Goal: Task Accomplishment & Management: Manage account settings

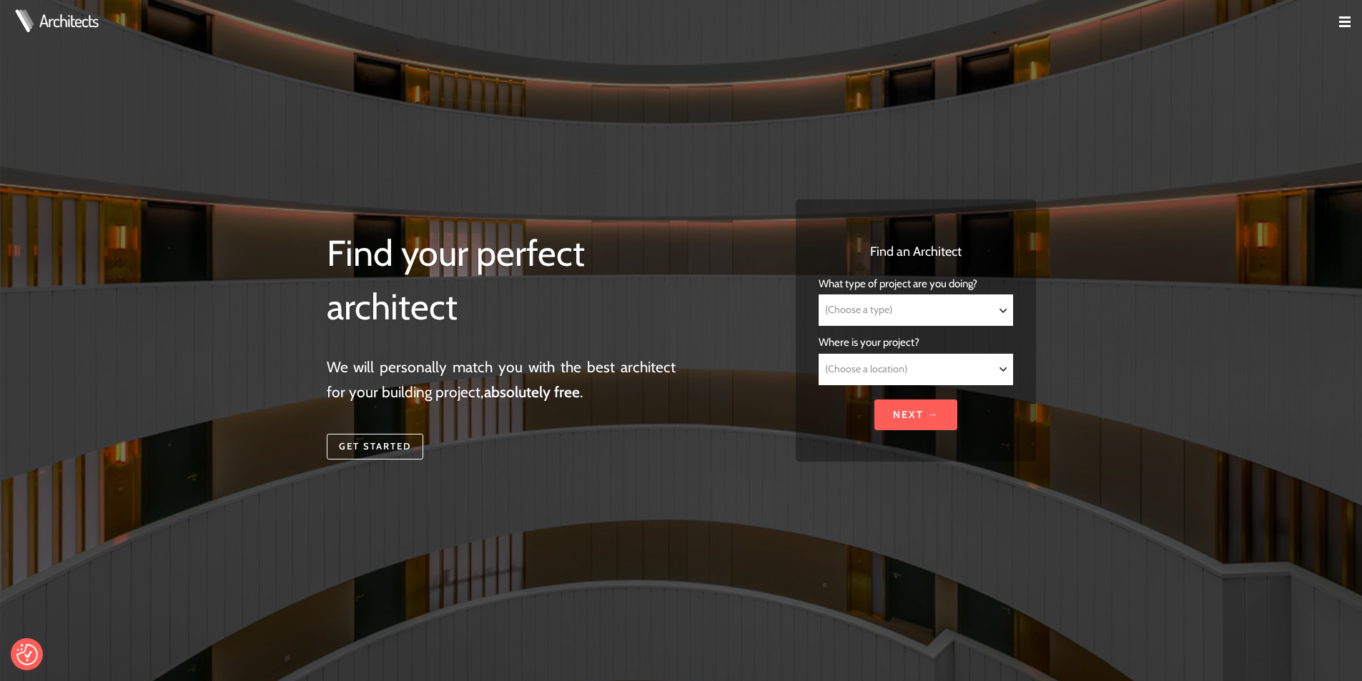
click at [1343, 16] on img at bounding box center [1344, 21] width 11 height 11
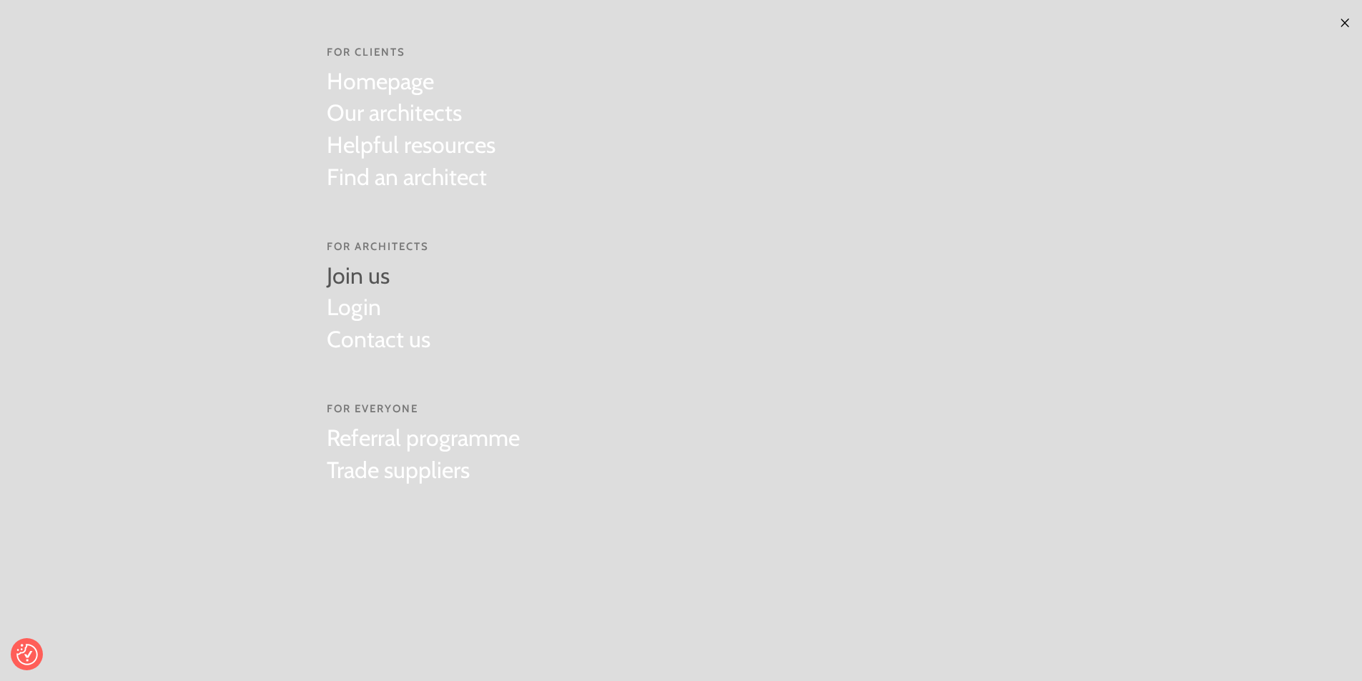
click at [358, 276] on link "Join us" at bounding box center [379, 276] width 104 height 32
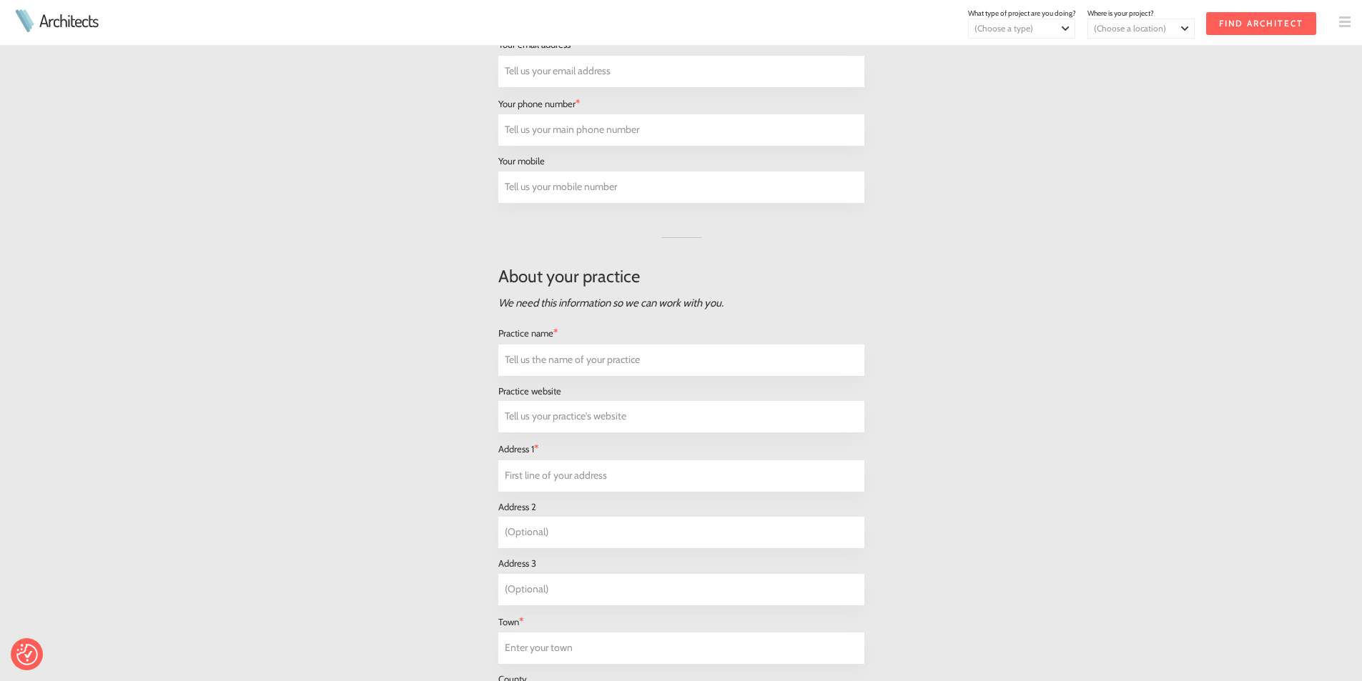
scroll to position [715, 0]
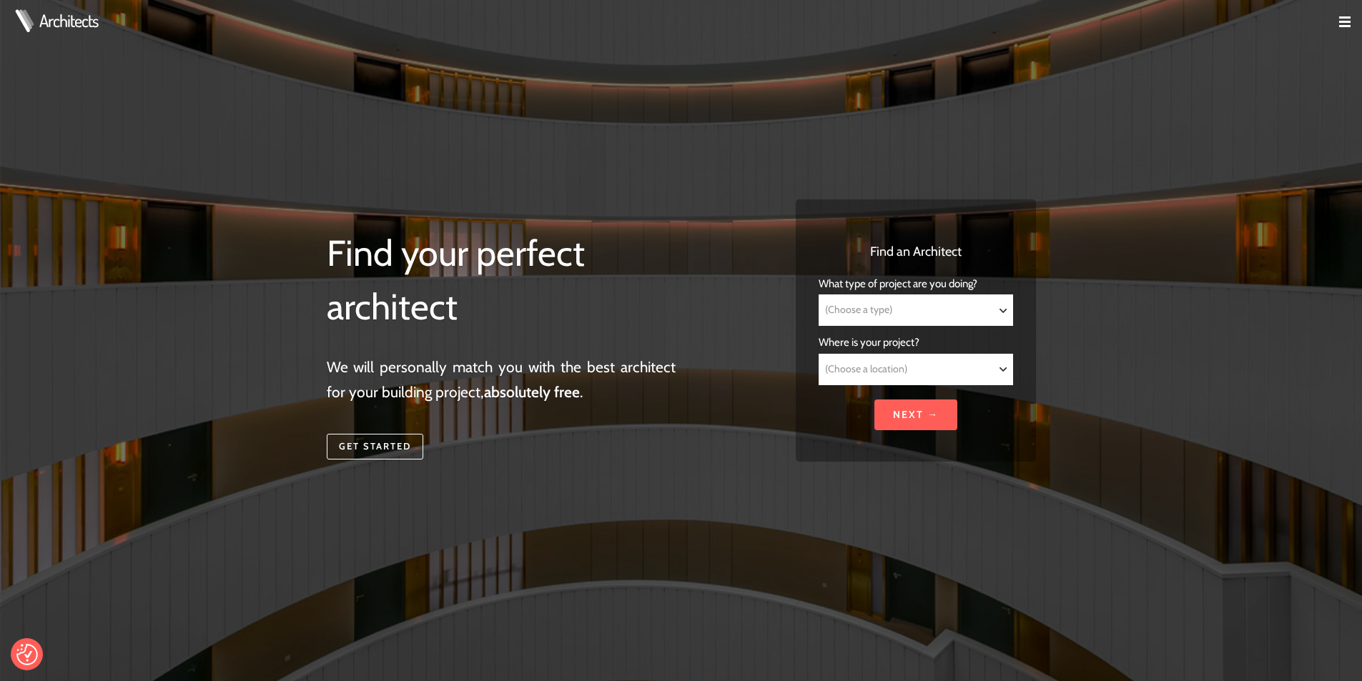
click at [1338, 23] on td at bounding box center [1339, 23] width 46 height 46
click at [1345, 21] on img at bounding box center [1344, 21] width 11 height 11
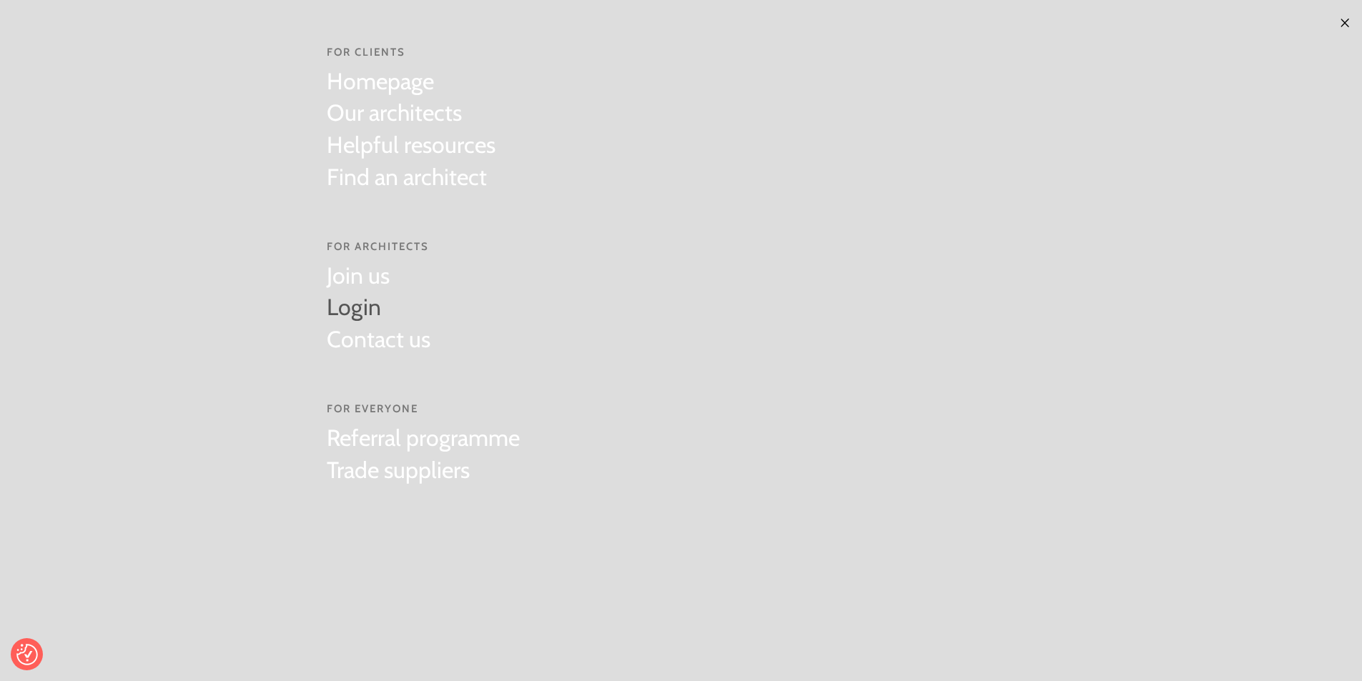
click at [360, 302] on link "Login" at bounding box center [379, 308] width 104 height 32
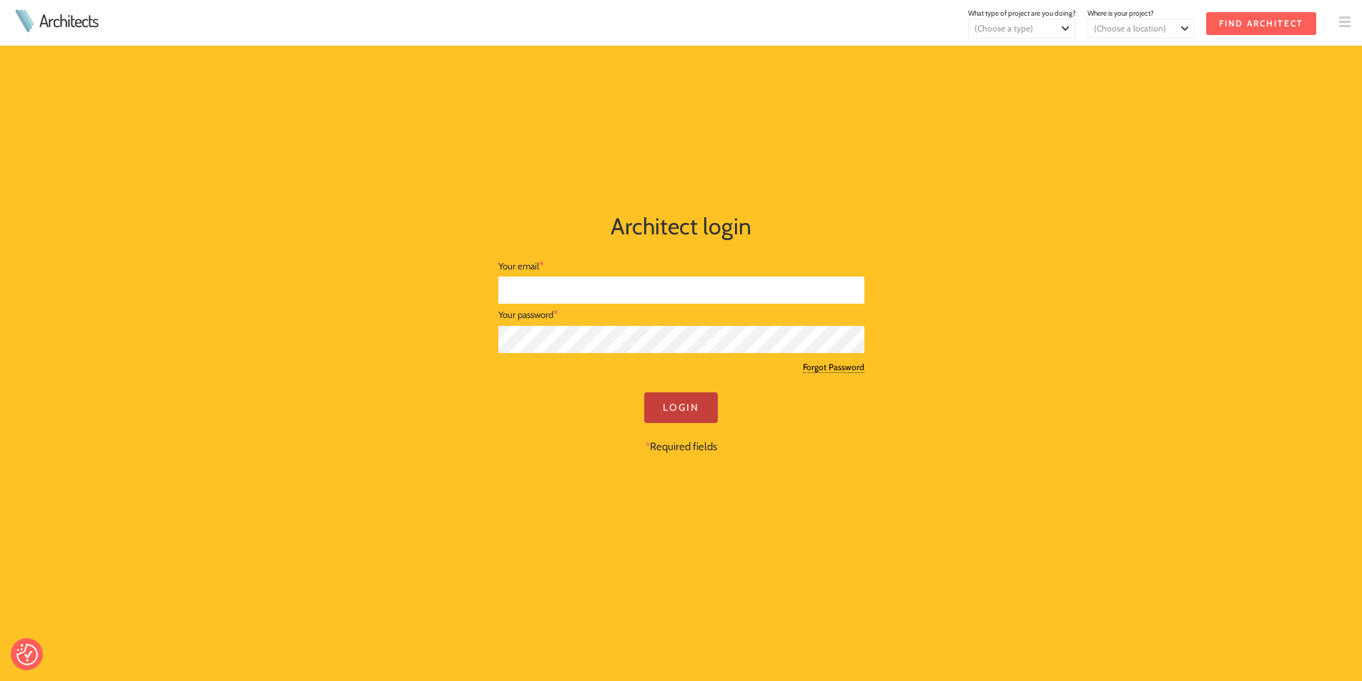
type input "james@morsharte.com"
click at [670, 412] on input "Login" at bounding box center [681, 407] width 74 height 31
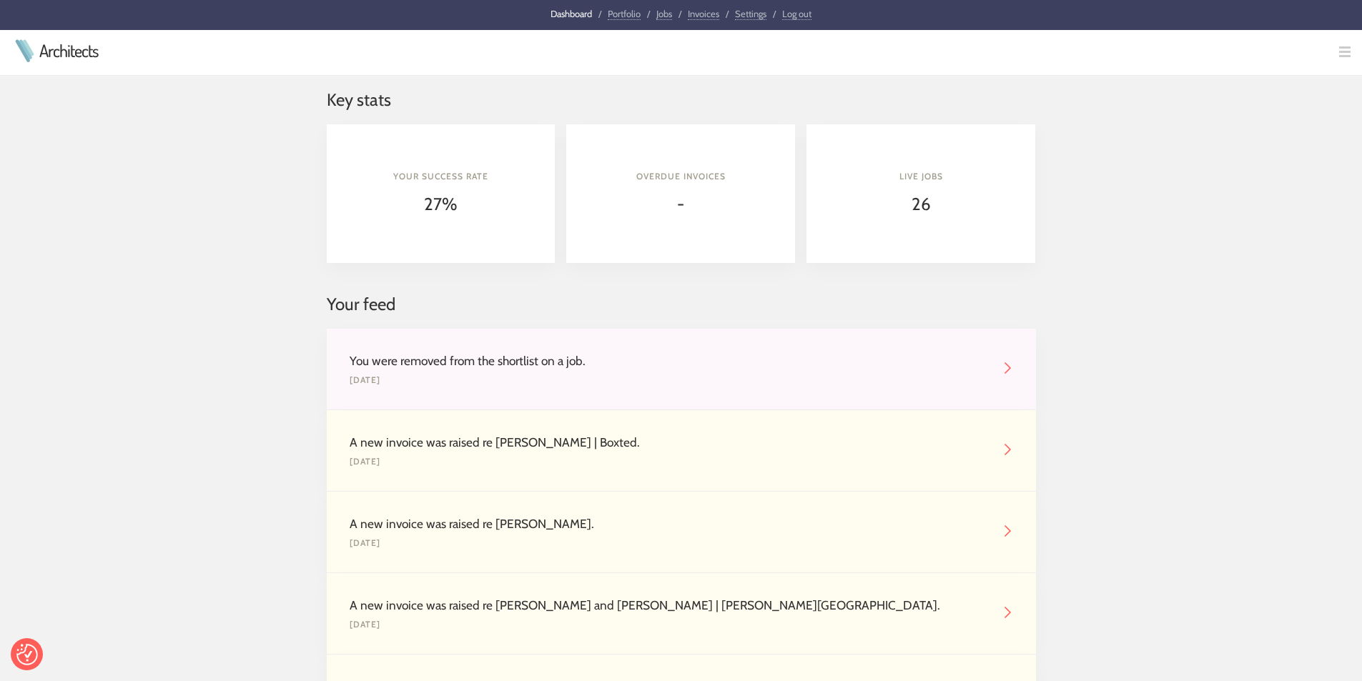
click at [621, 10] on link "Portfolio" at bounding box center [624, 14] width 33 height 12
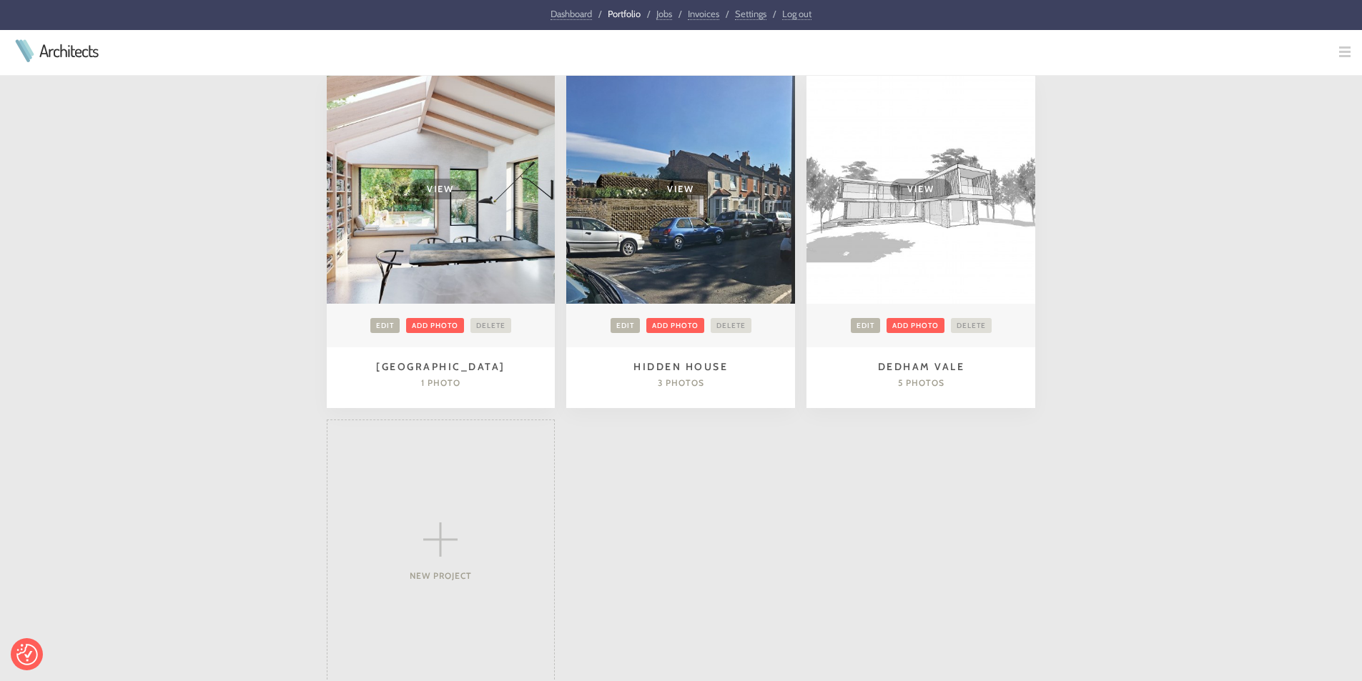
scroll to position [1649, 0]
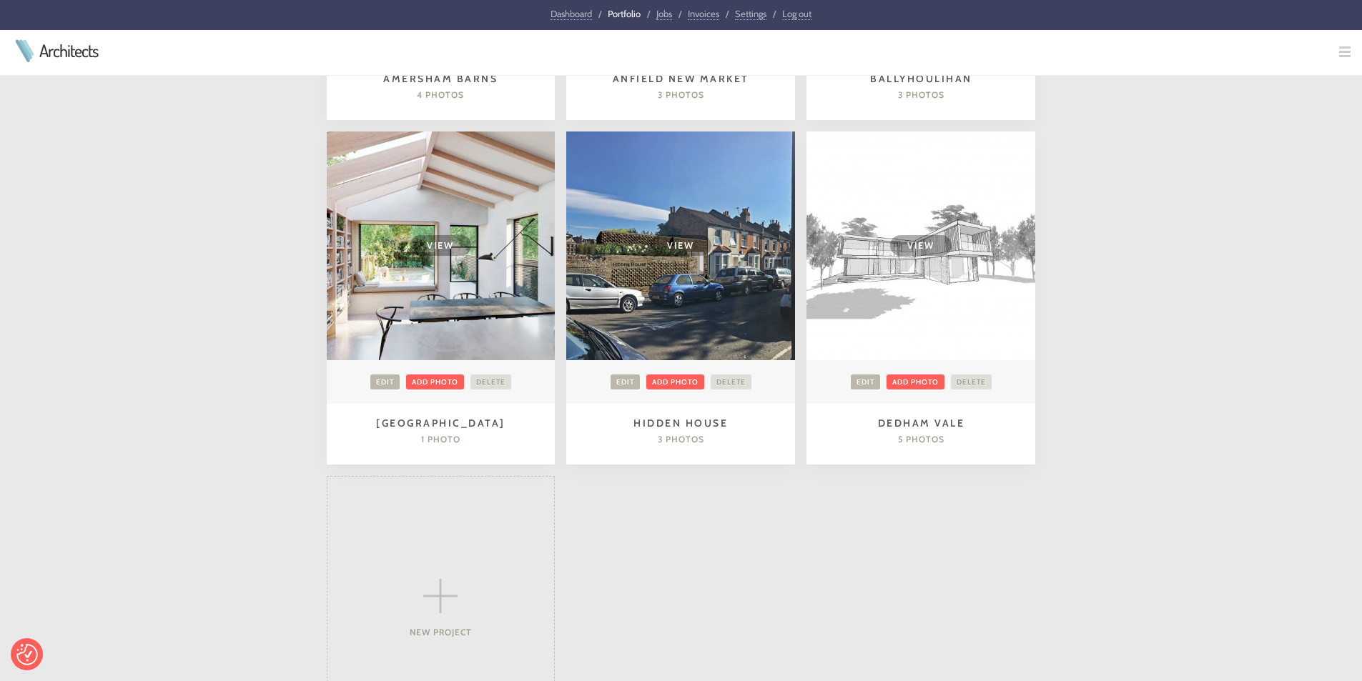
click at [687, 319] on td "View" at bounding box center [680, 246] width 229 height 229
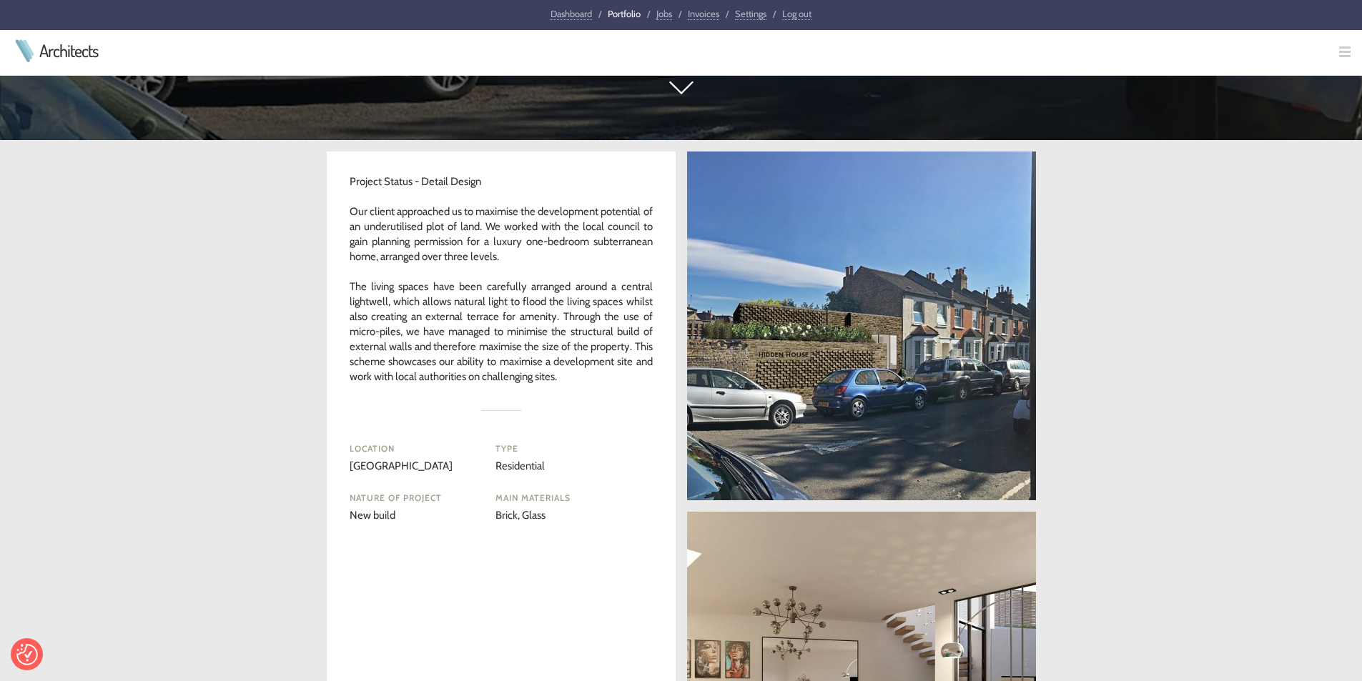
scroll to position [572, 0]
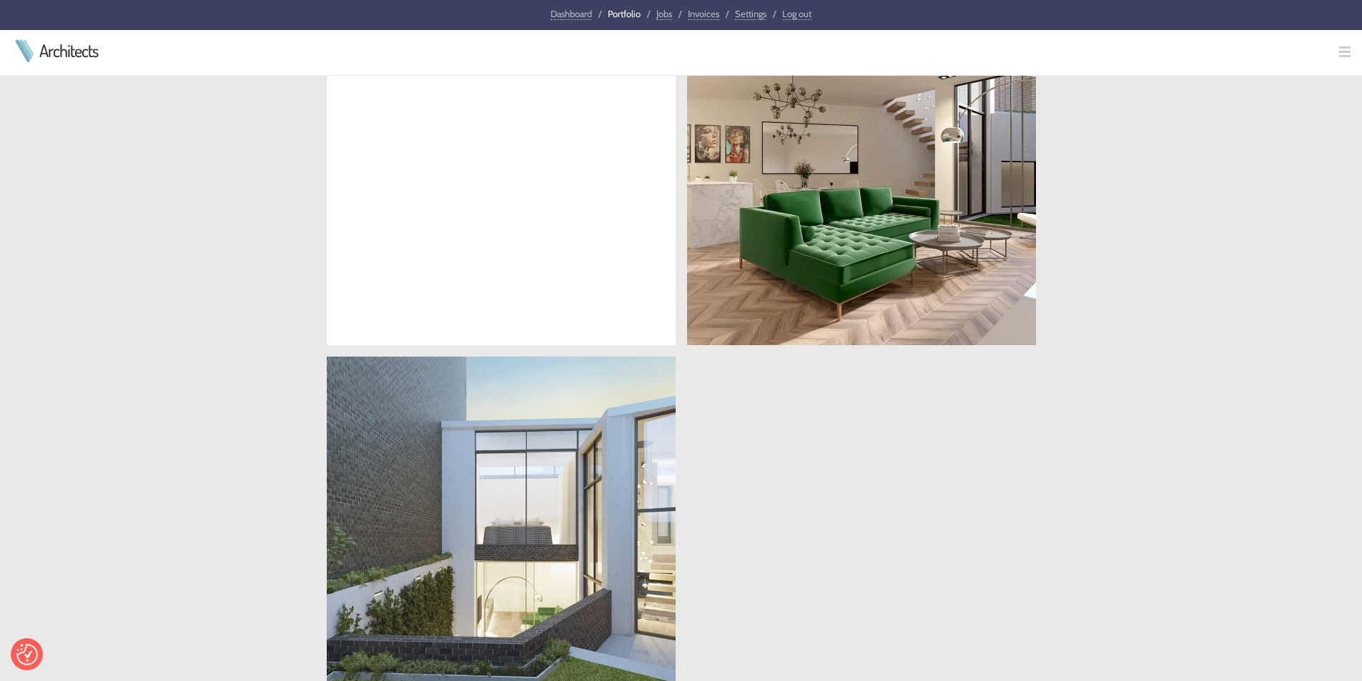
scroll to position [1144, 0]
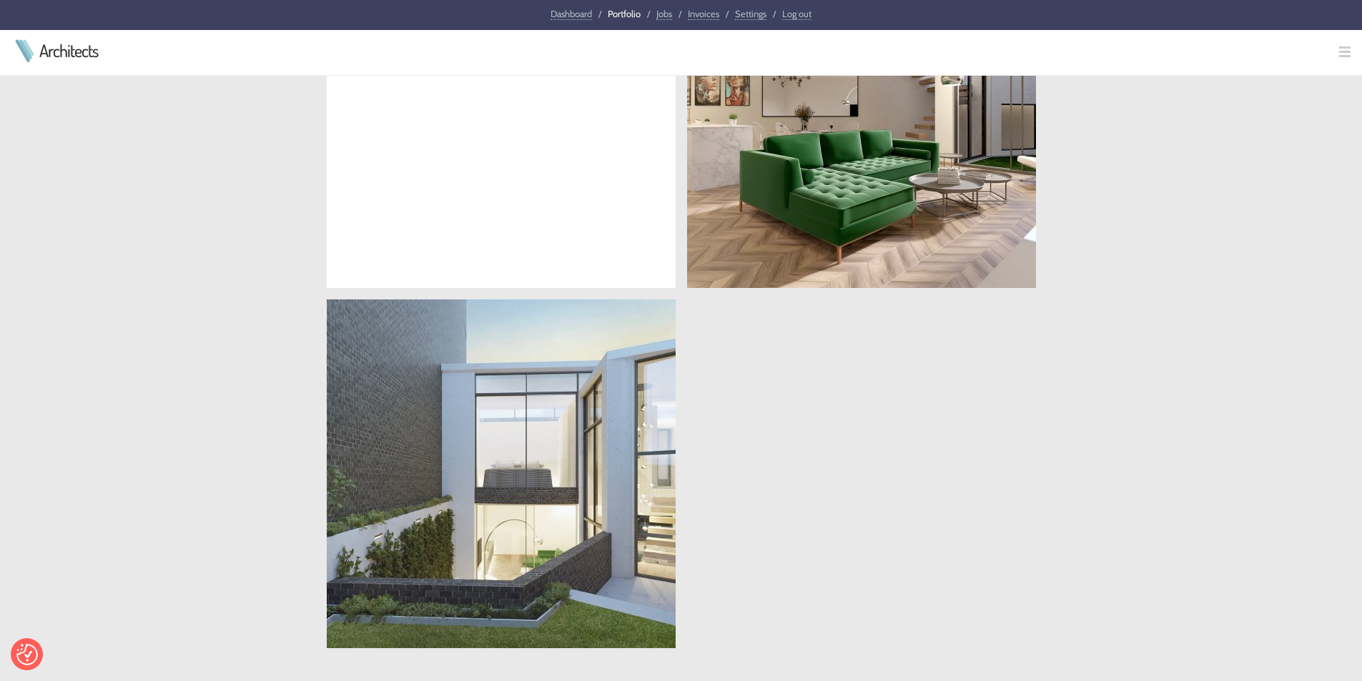
click at [623, 8] on link "Portfolio" at bounding box center [624, 13] width 33 height 11
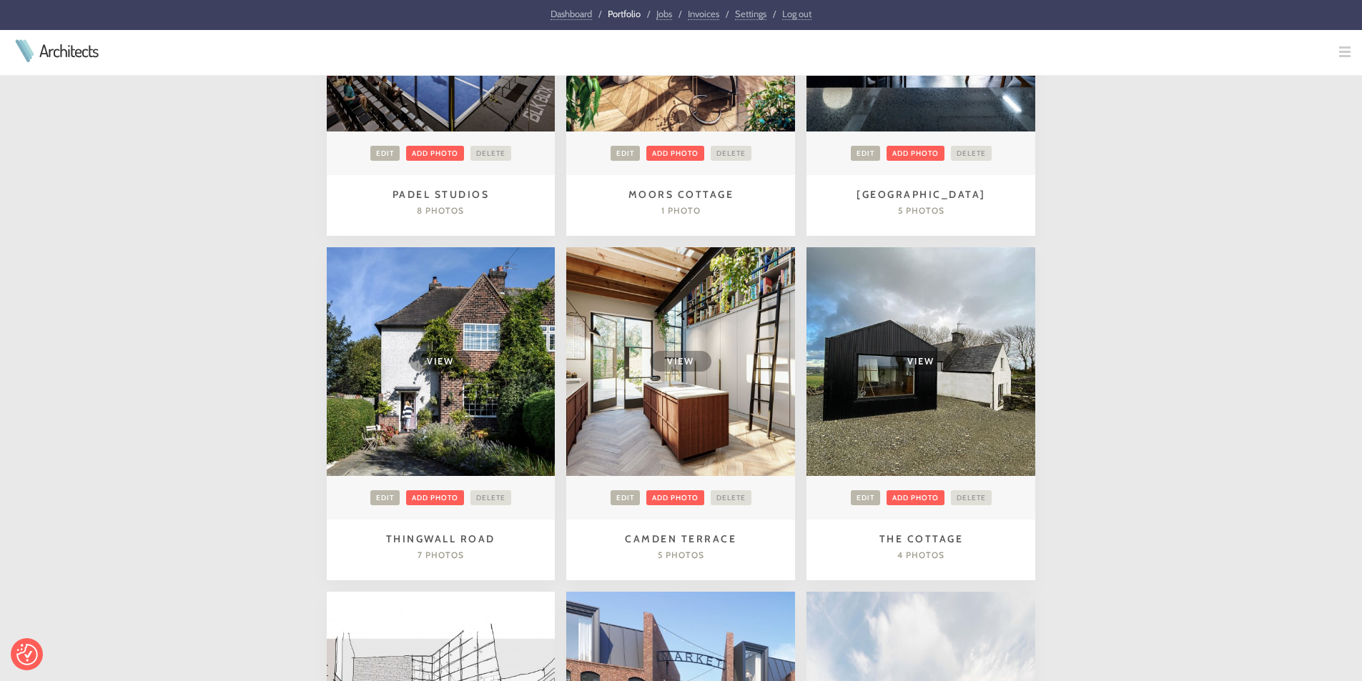
scroll to position [929, 0]
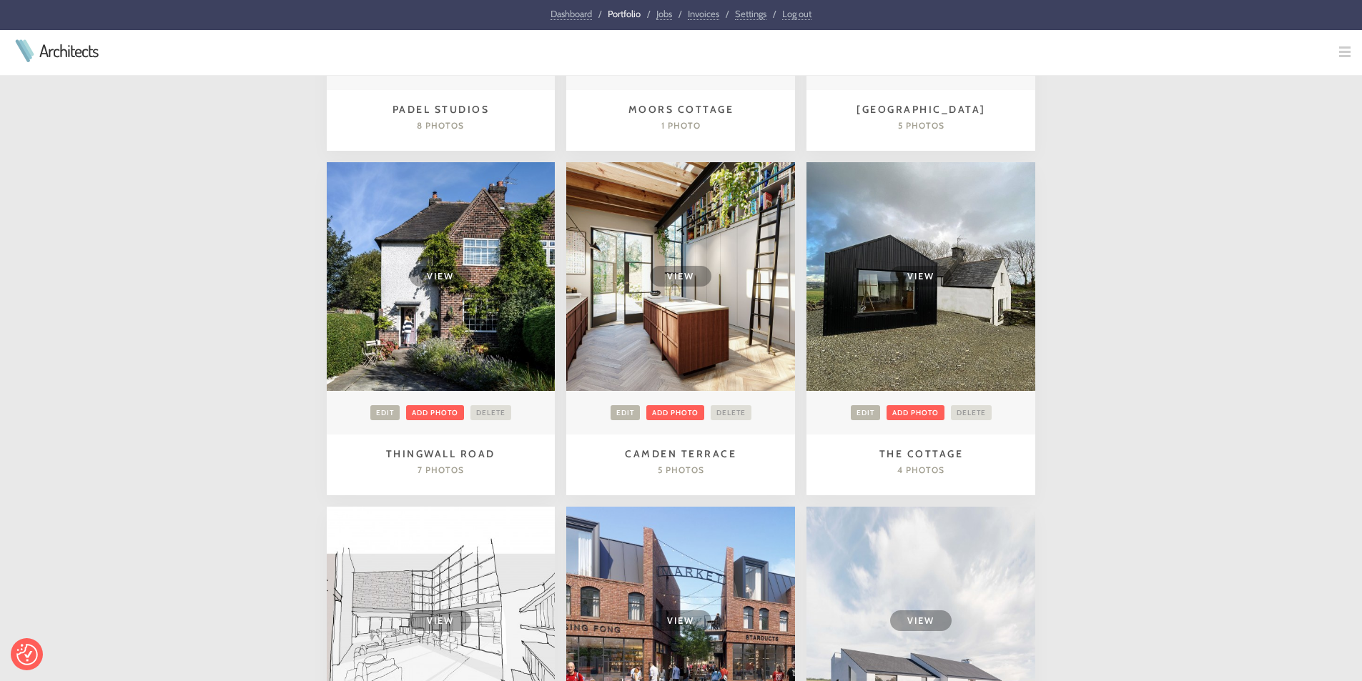
click at [913, 267] on span "View" at bounding box center [920, 276] width 61 height 21
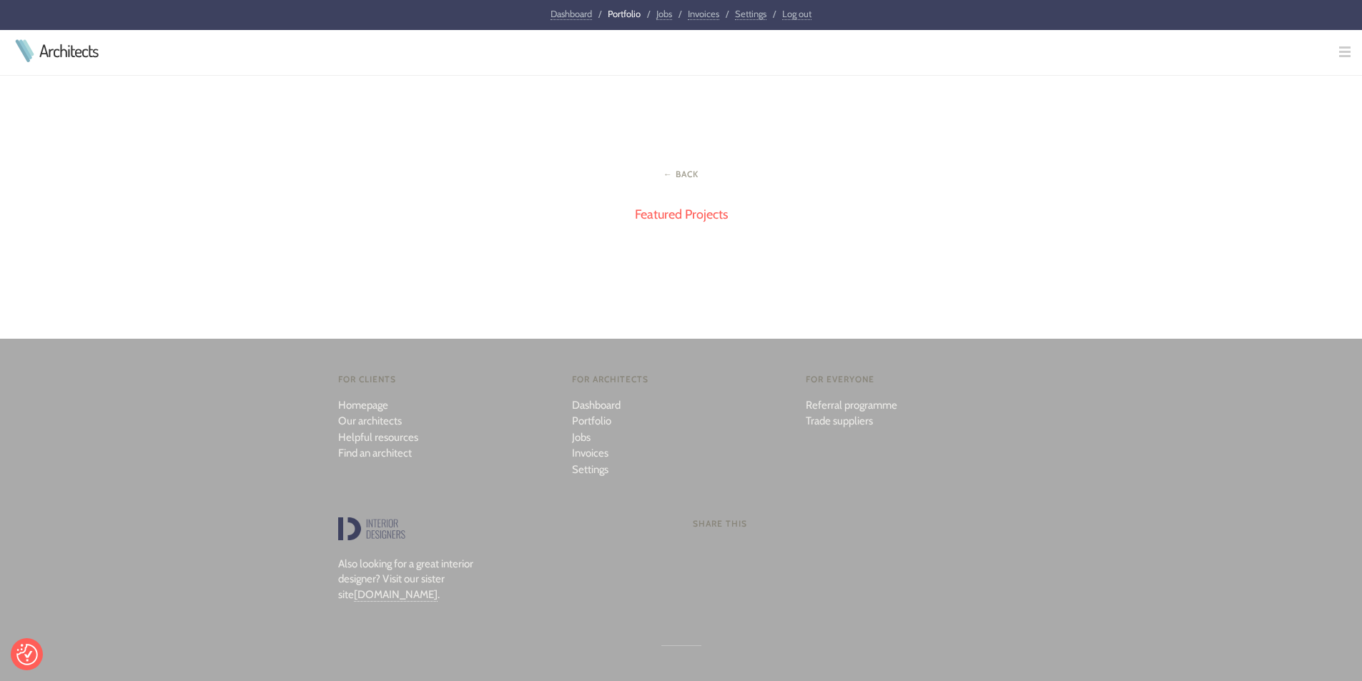
scroll to position [1787, 0]
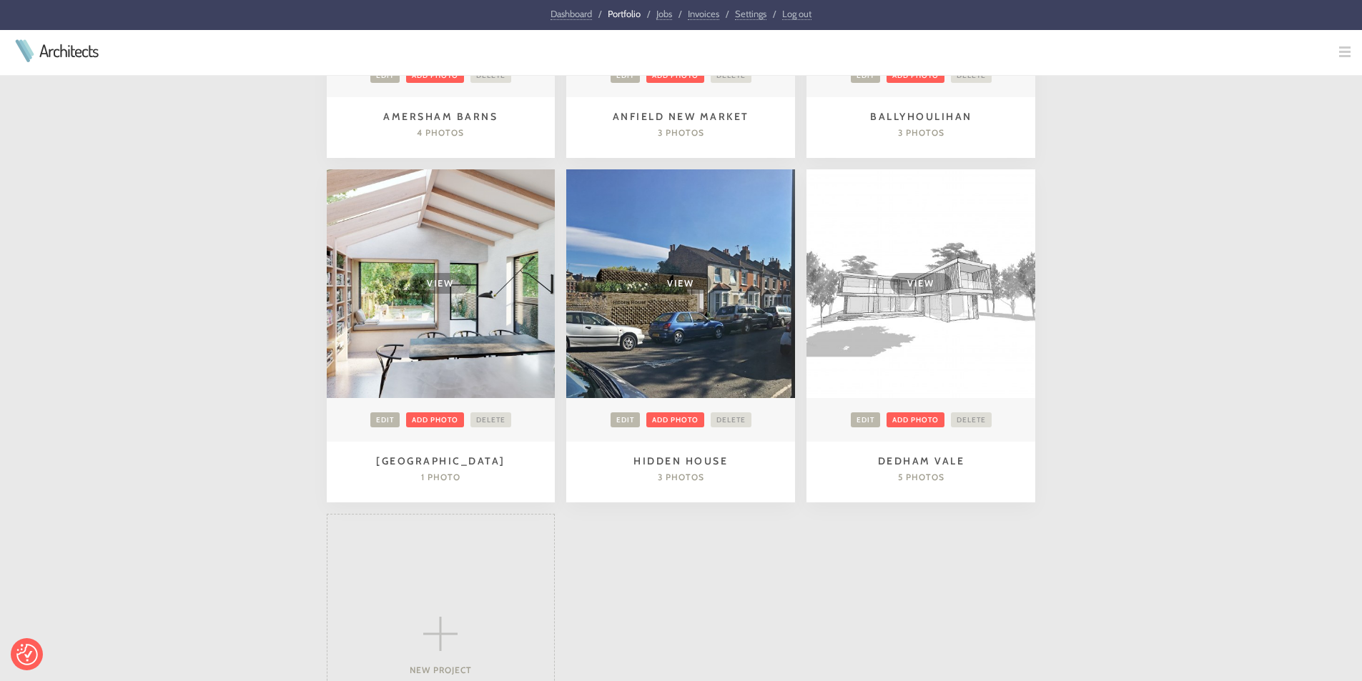
scroll to position [1631, 0]
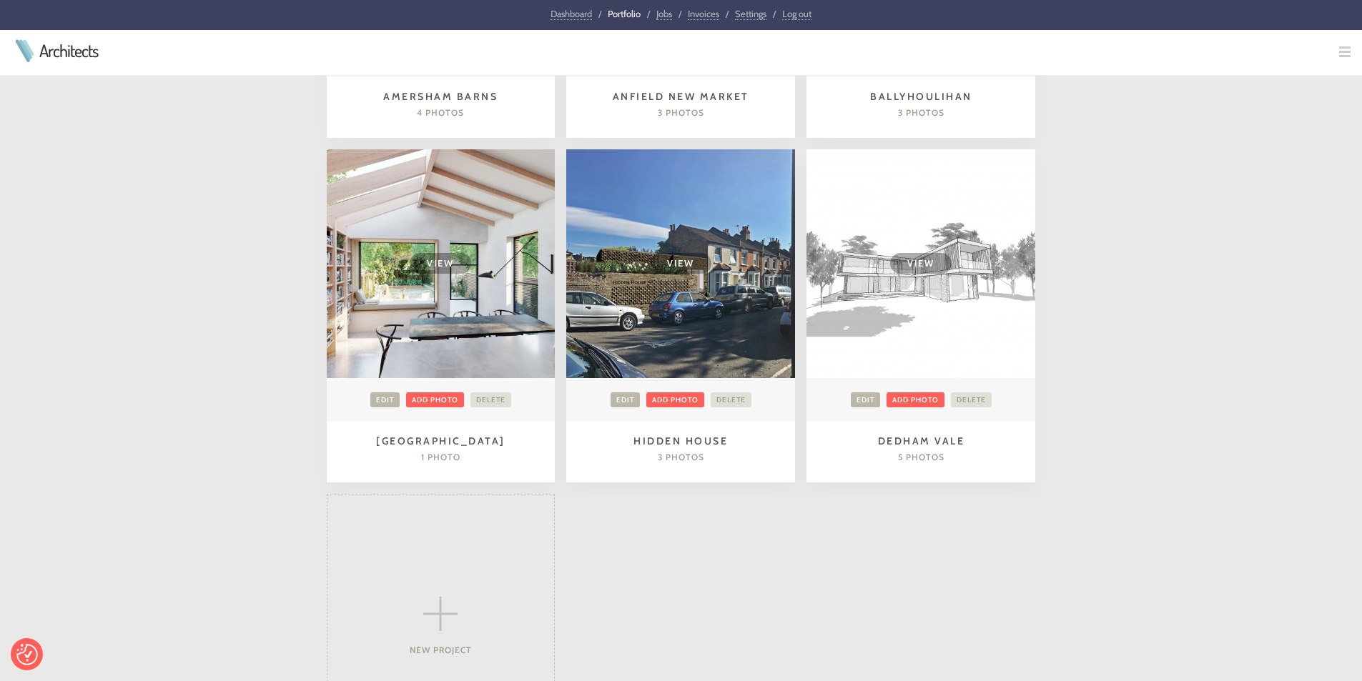
click at [438, 257] on span "View" at bounding box center [440, 263] width 61 height 21
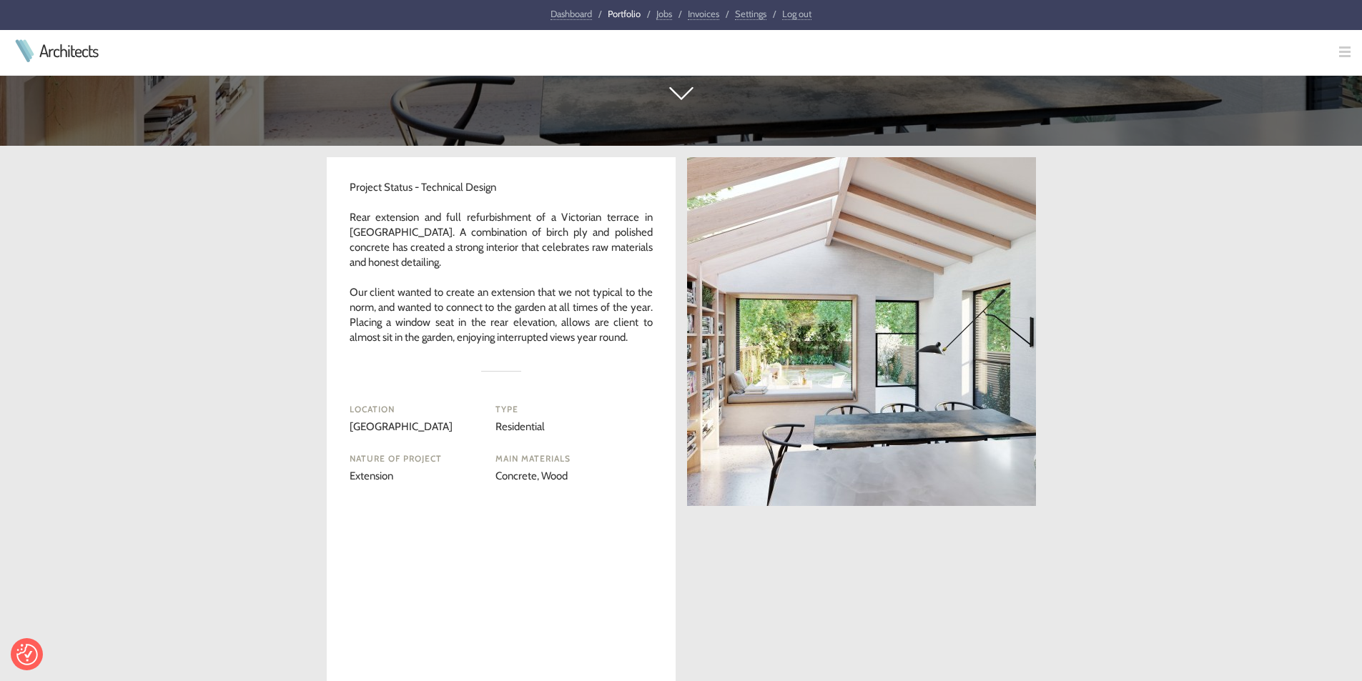
scroll to position [572, 0]
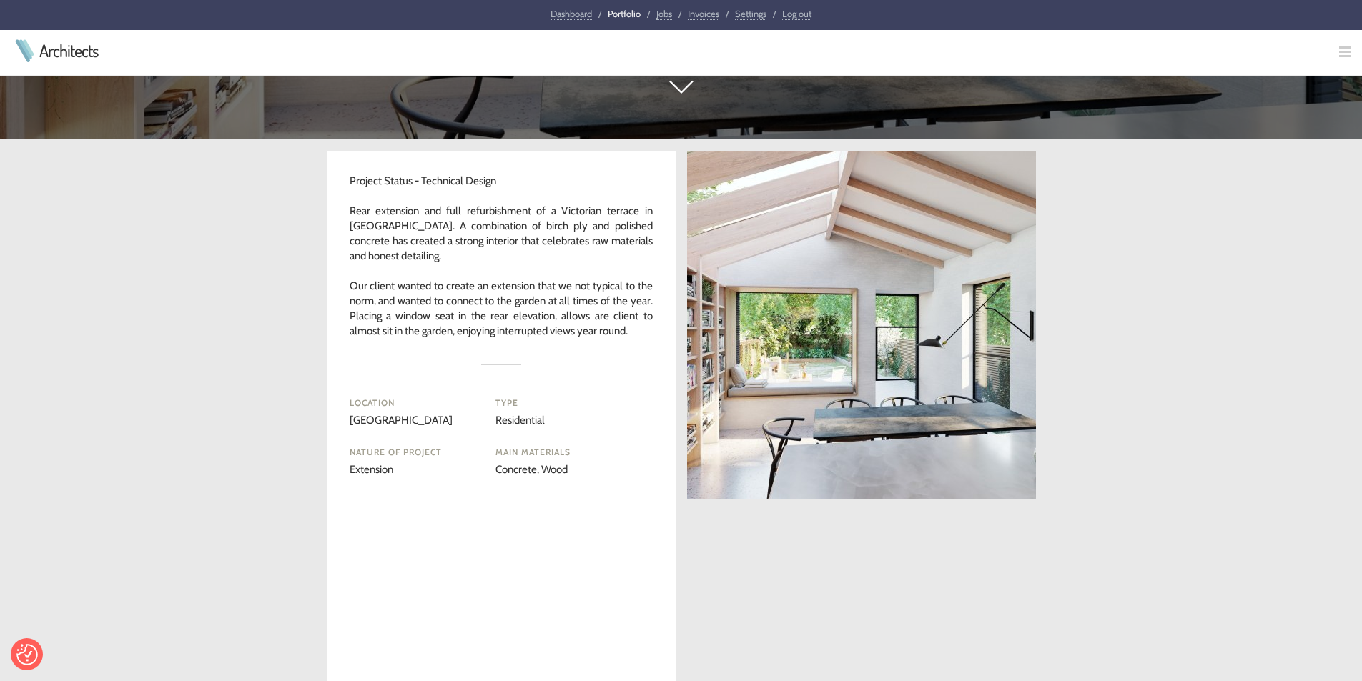
click at [1112, 386] on div "Project Status - Technical Design Rear extension and full refurbishment of a Vi…" at bounding box center [681, 528] width 1362 height 778
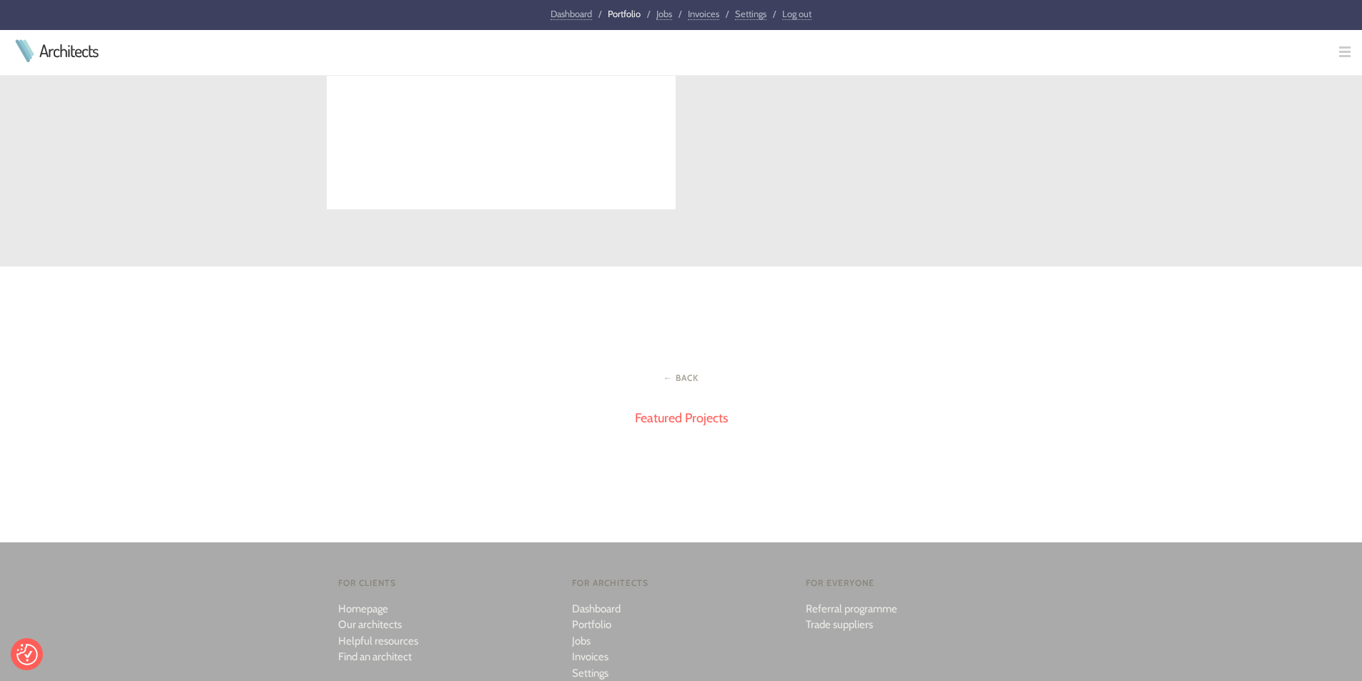
scroll to position [1430, 0]
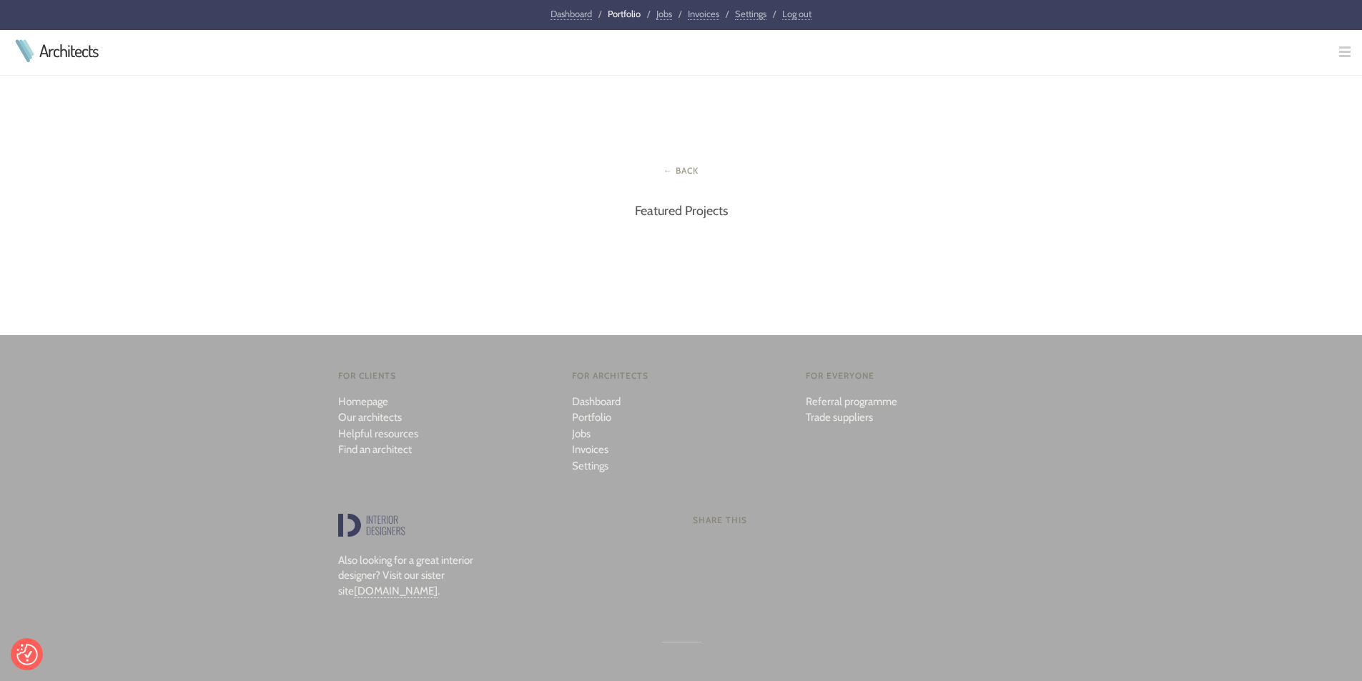
click at [686, 217] on link "Featured Projects" at bounding box center [681, 211] width 93 height 16
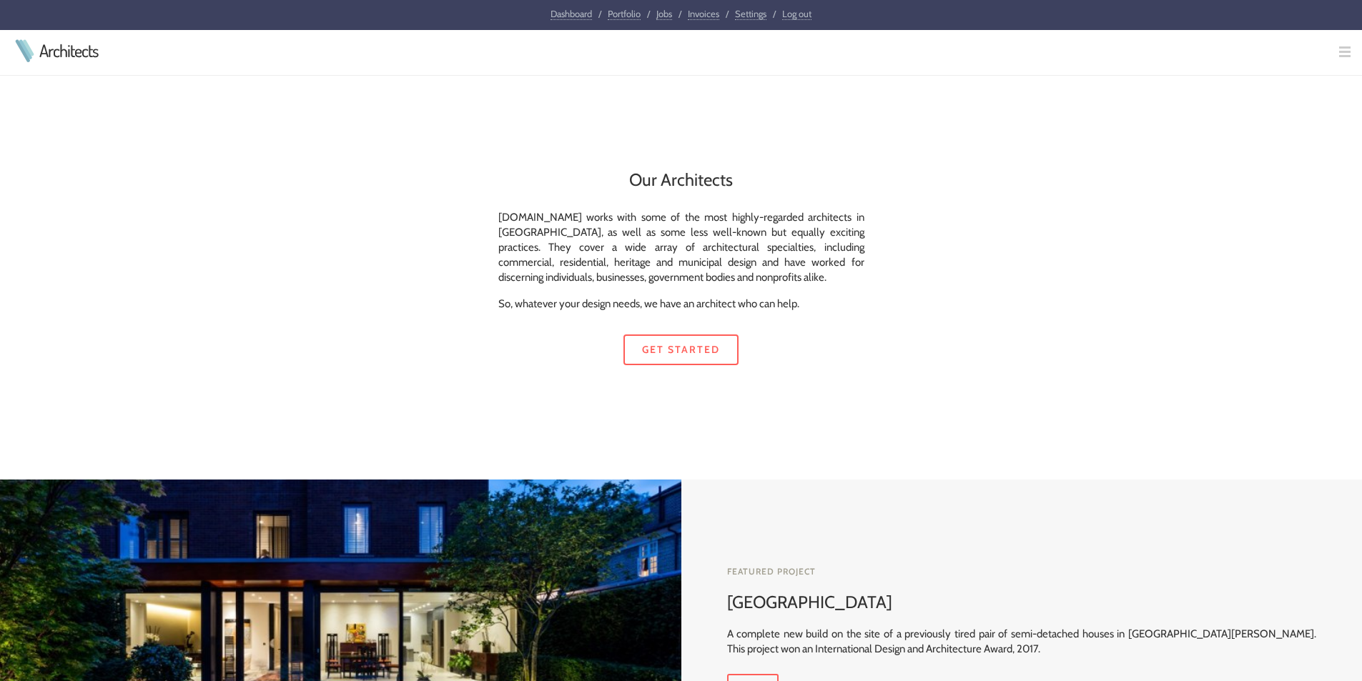
scroll to position [405, 0]
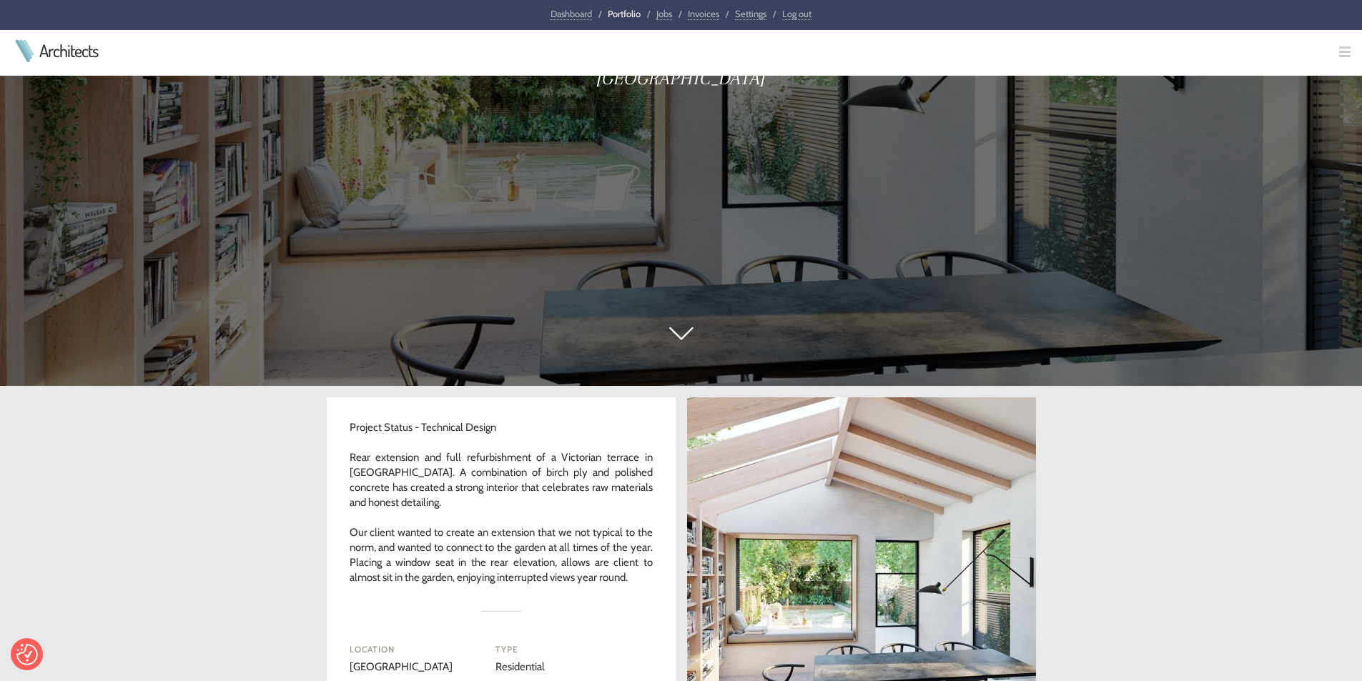
scroll to position [572, 0]
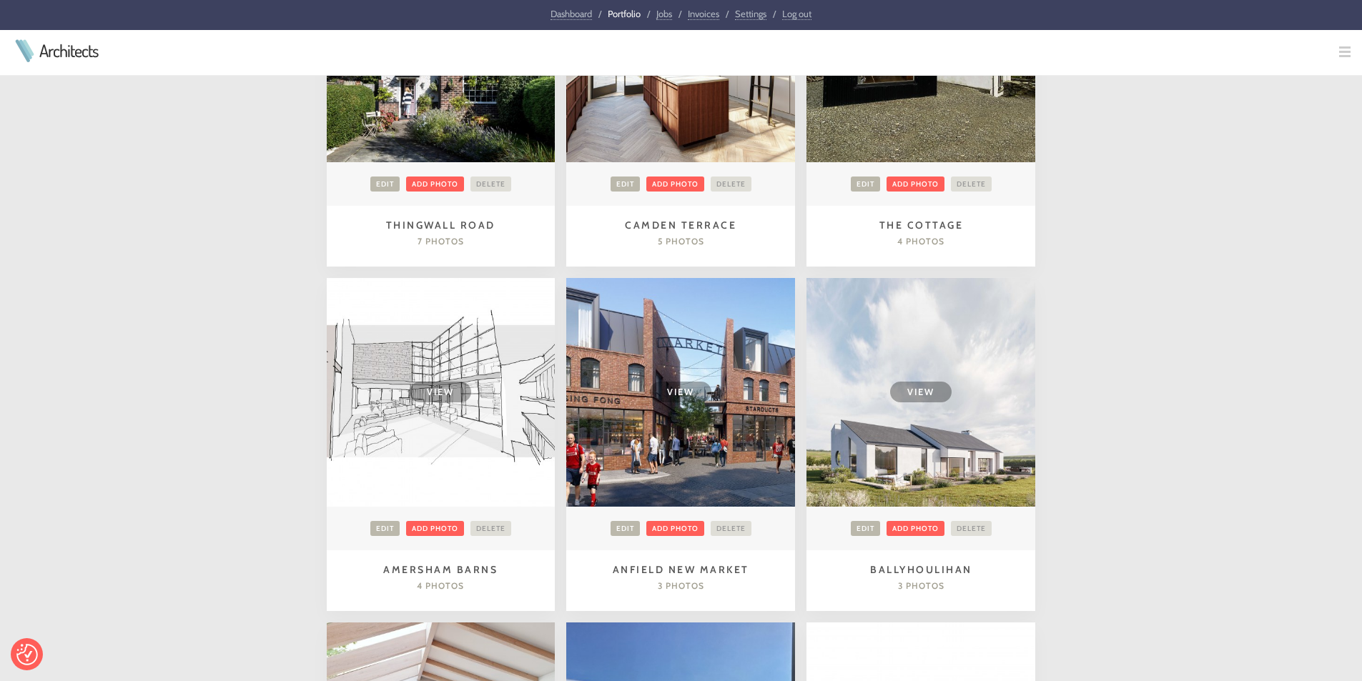
scroll to position [1131, 0]
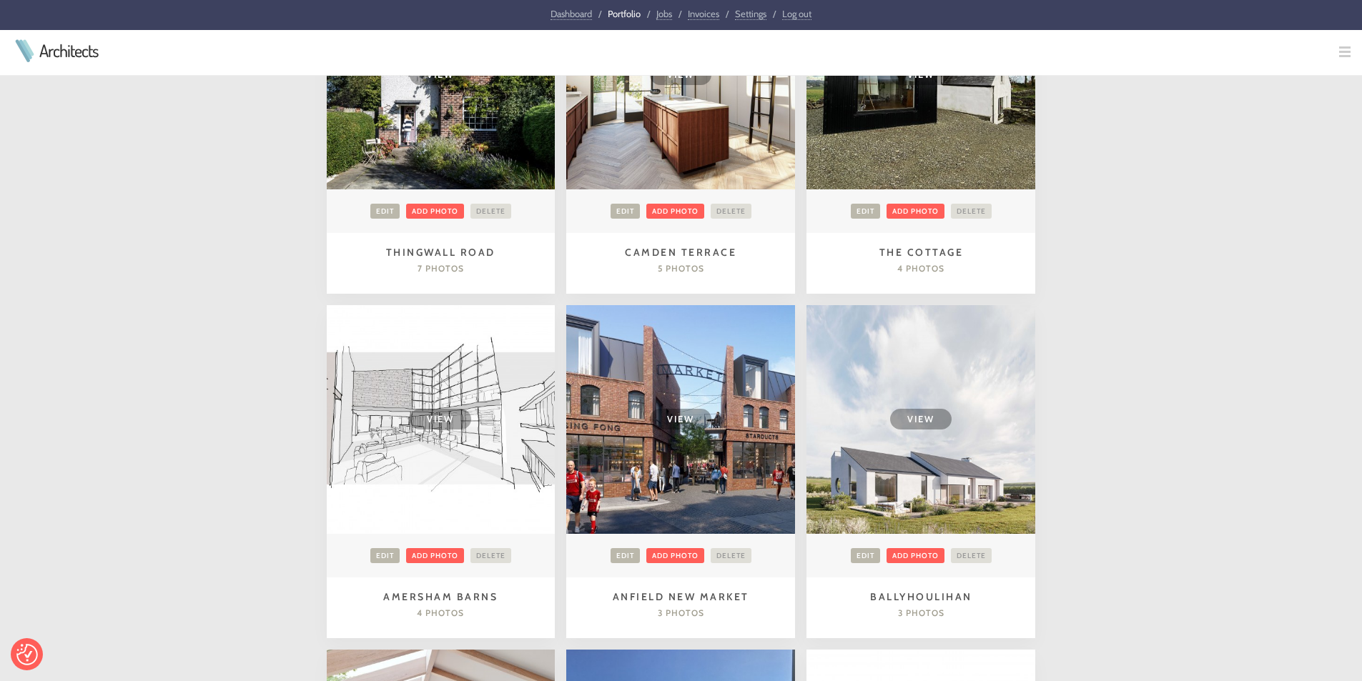
click at [433, 424] on span "View" at bounding box center [440, 419] width 61 height 21
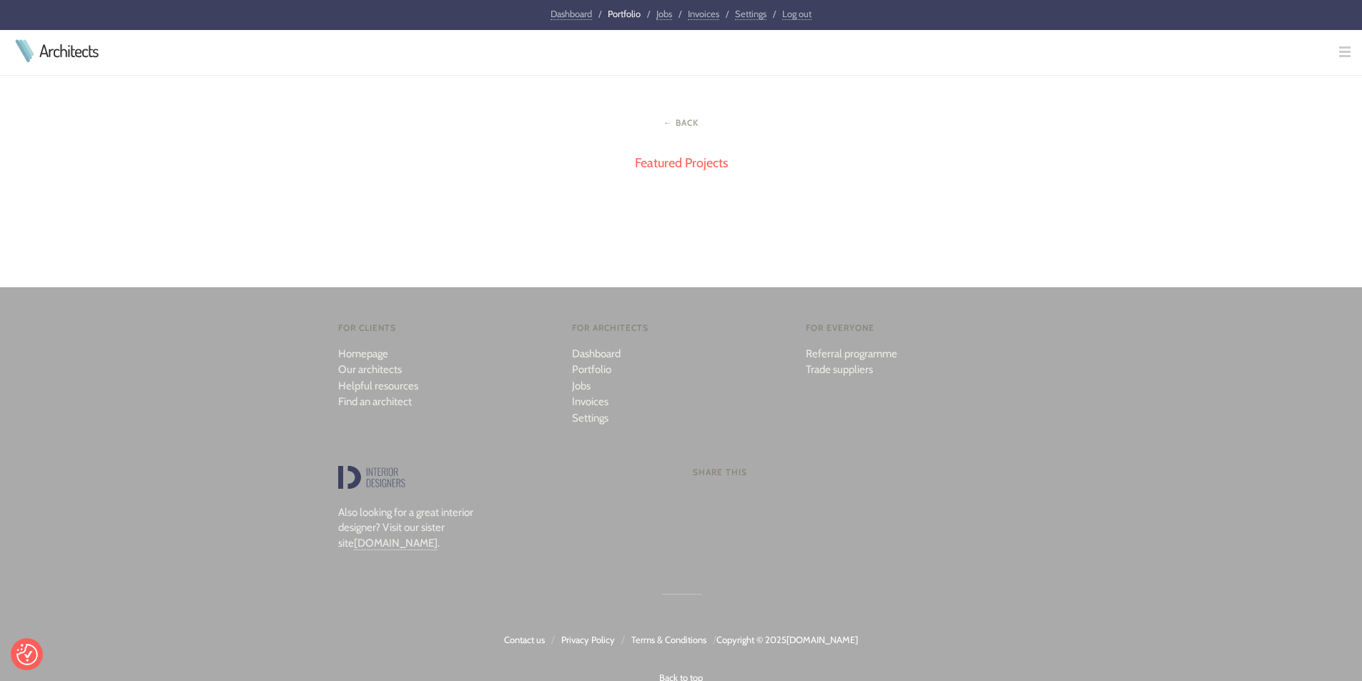
scroll to position [1870, 0]
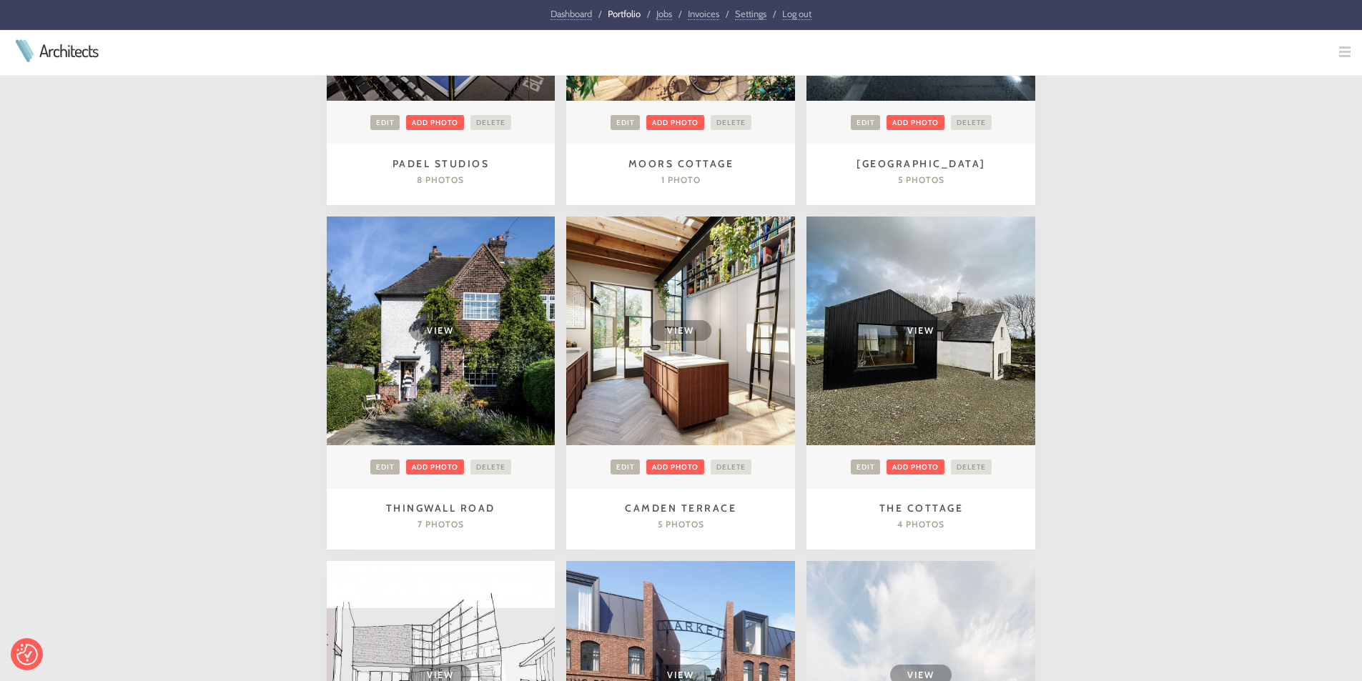
scroll to position [845, 0]
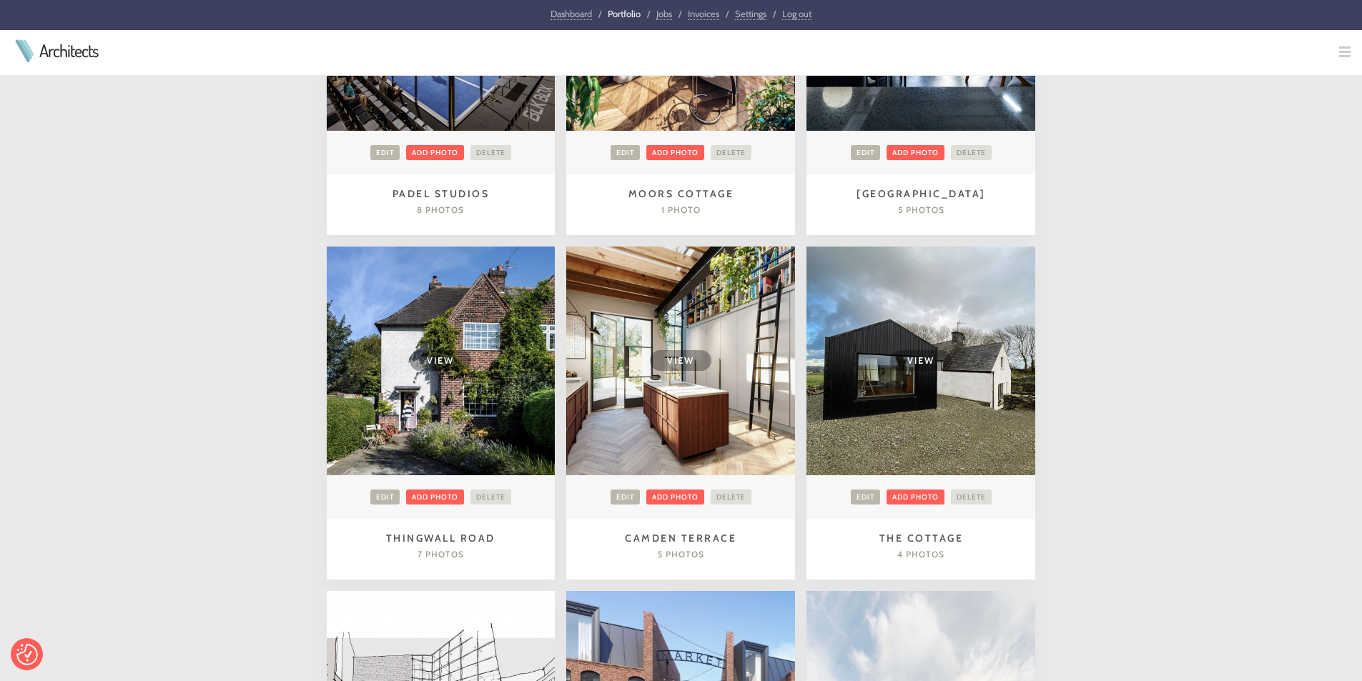
click at [445, 365] on span "View" at bounding box center [440, 360] width 61 height 21
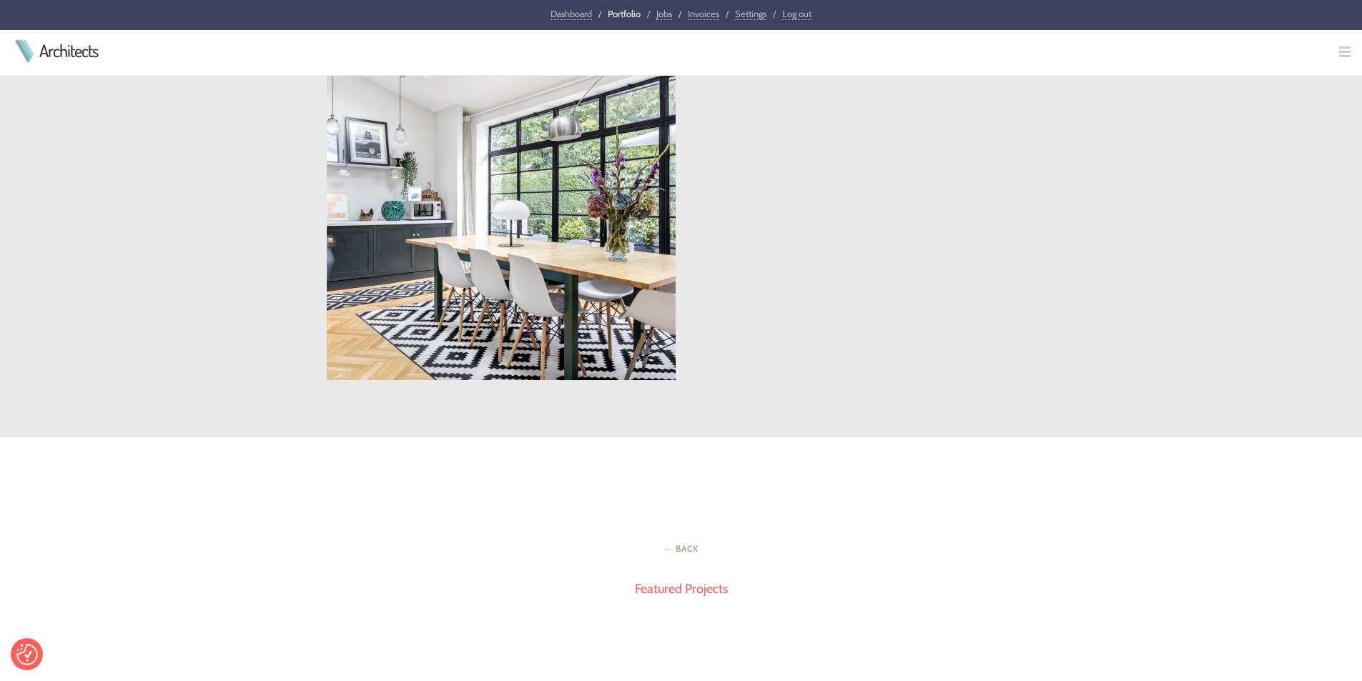
scroll to position [2073, 0]
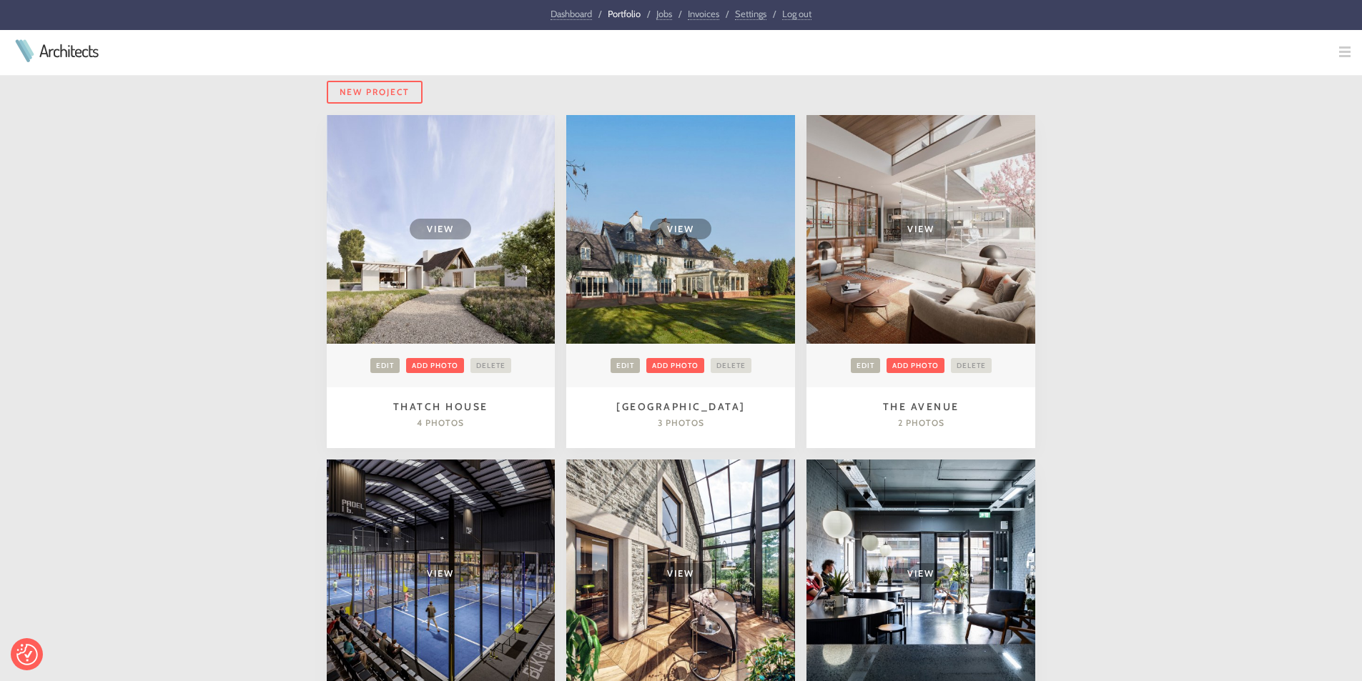
scroll to position [202, 0]
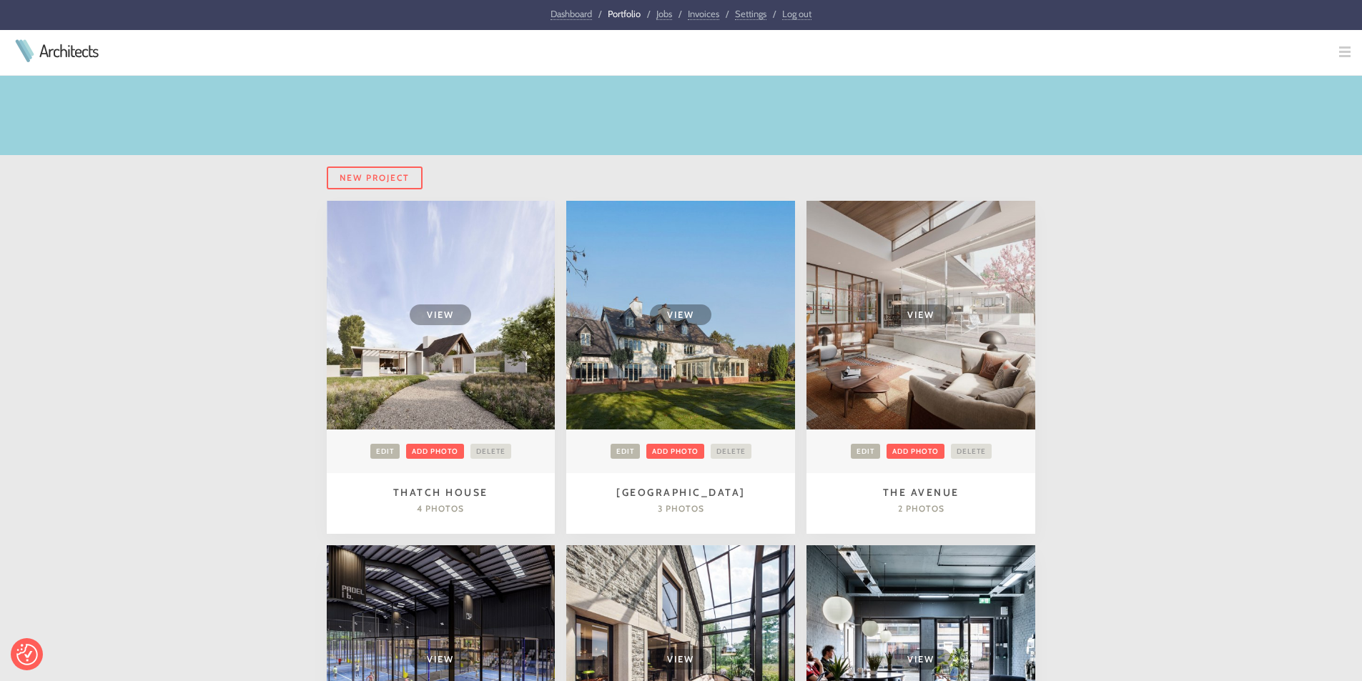
click at [451, 306] on span "View" at bounding box center [440, 315] width 61 height 21
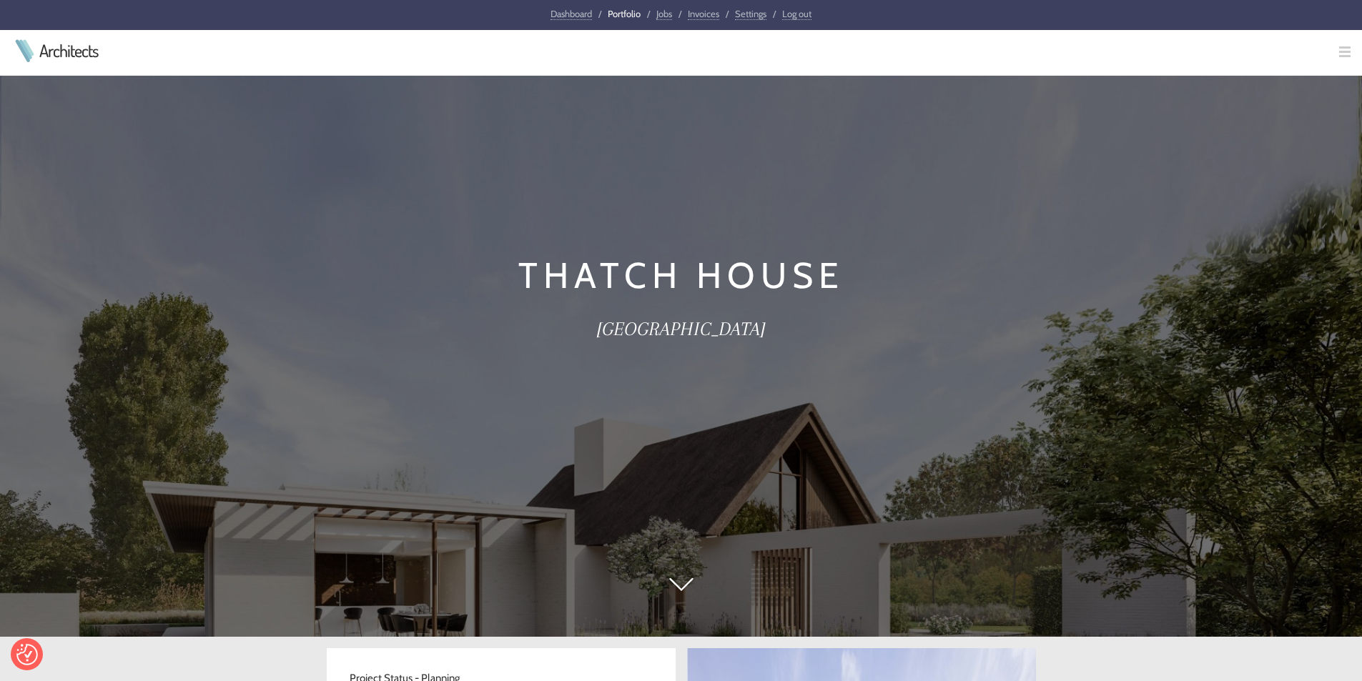
scroll to position [71, 0]
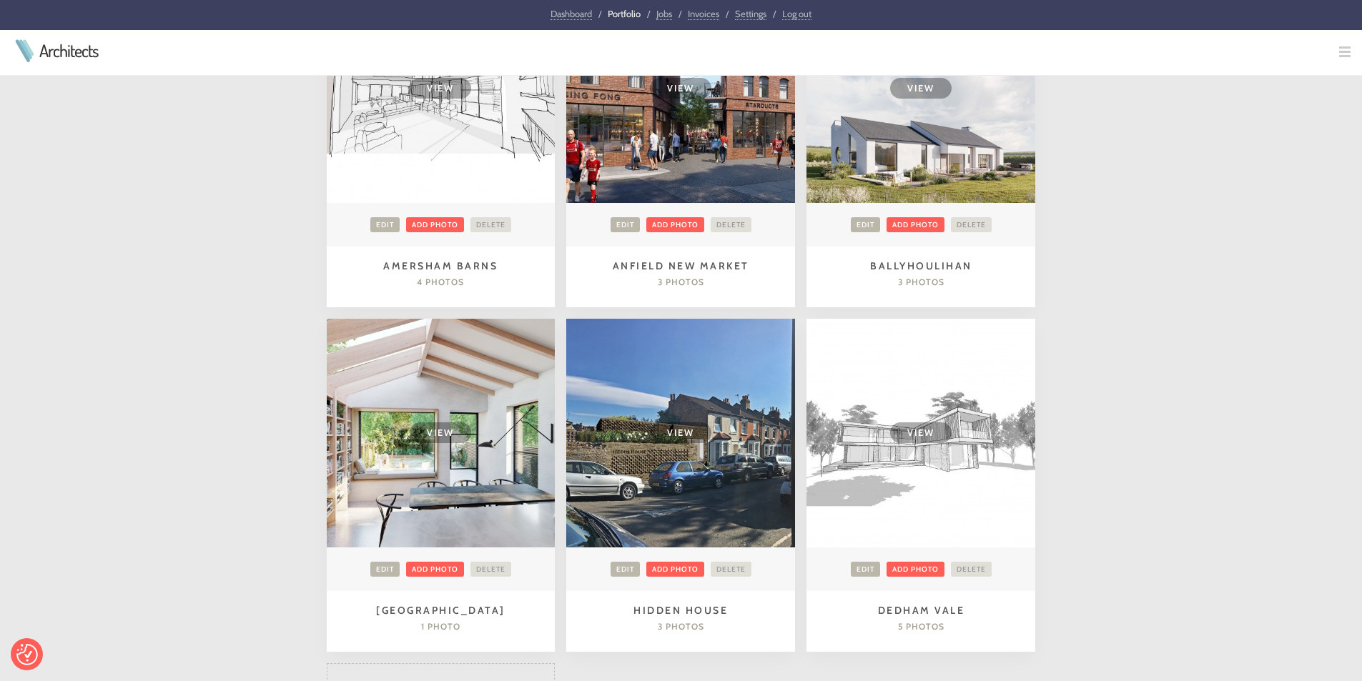
scroll to position [1773, 0]
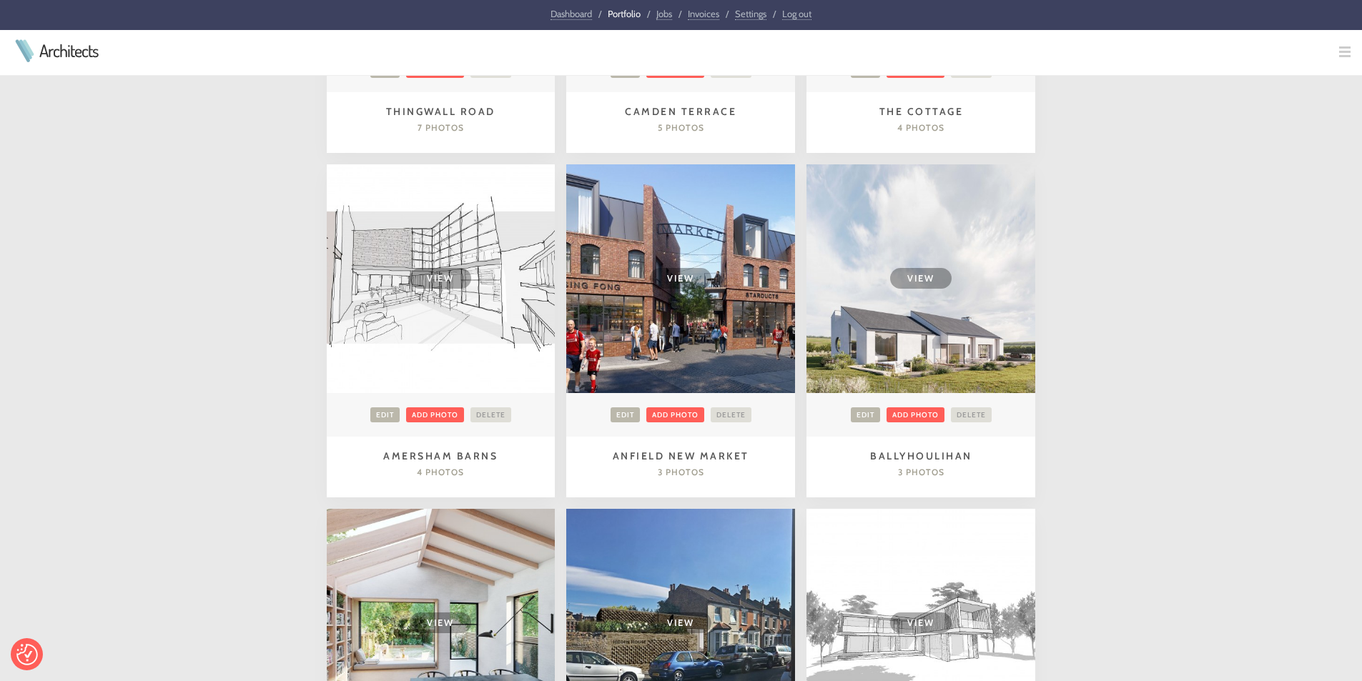
scroll to position [1273, 0]
click at [1231, 300] on div "New Project View Edit Add photo Delete Thatch House 4 photos View Edit Add phot…" at bounding box center [681, 144] width 1362 height 2121
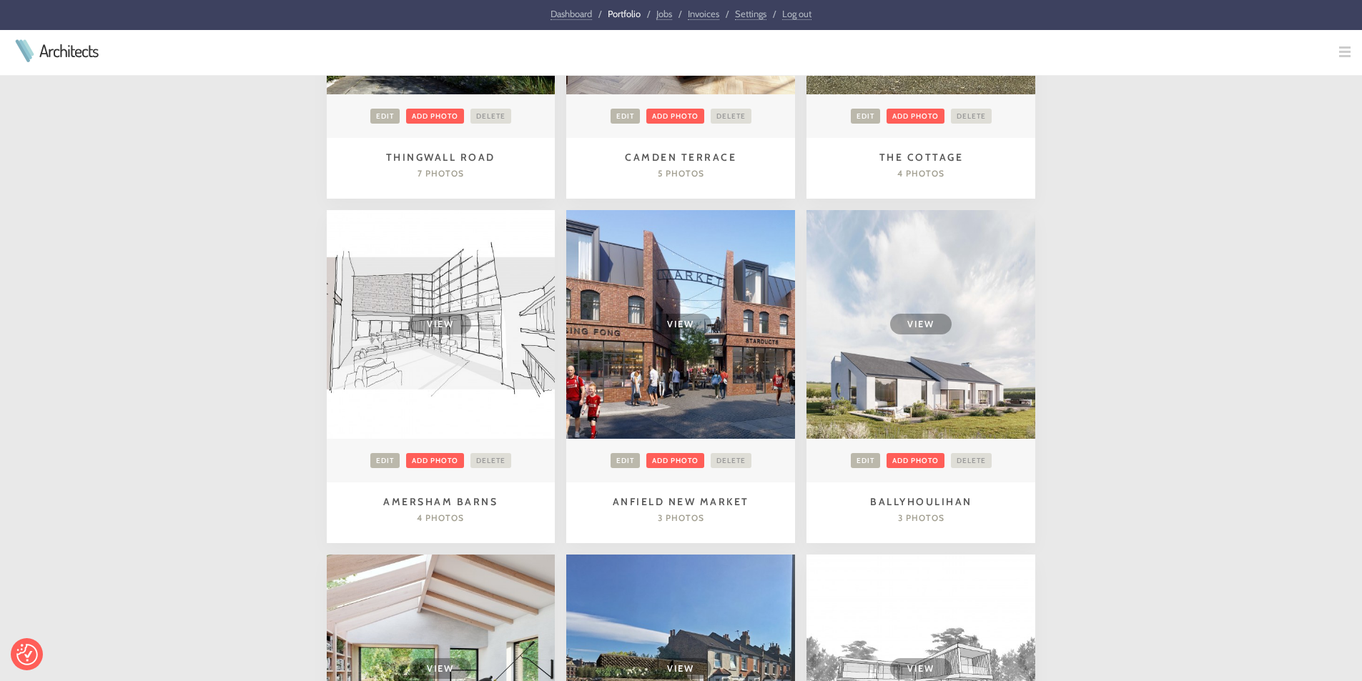
scroll to position [1201, 0]
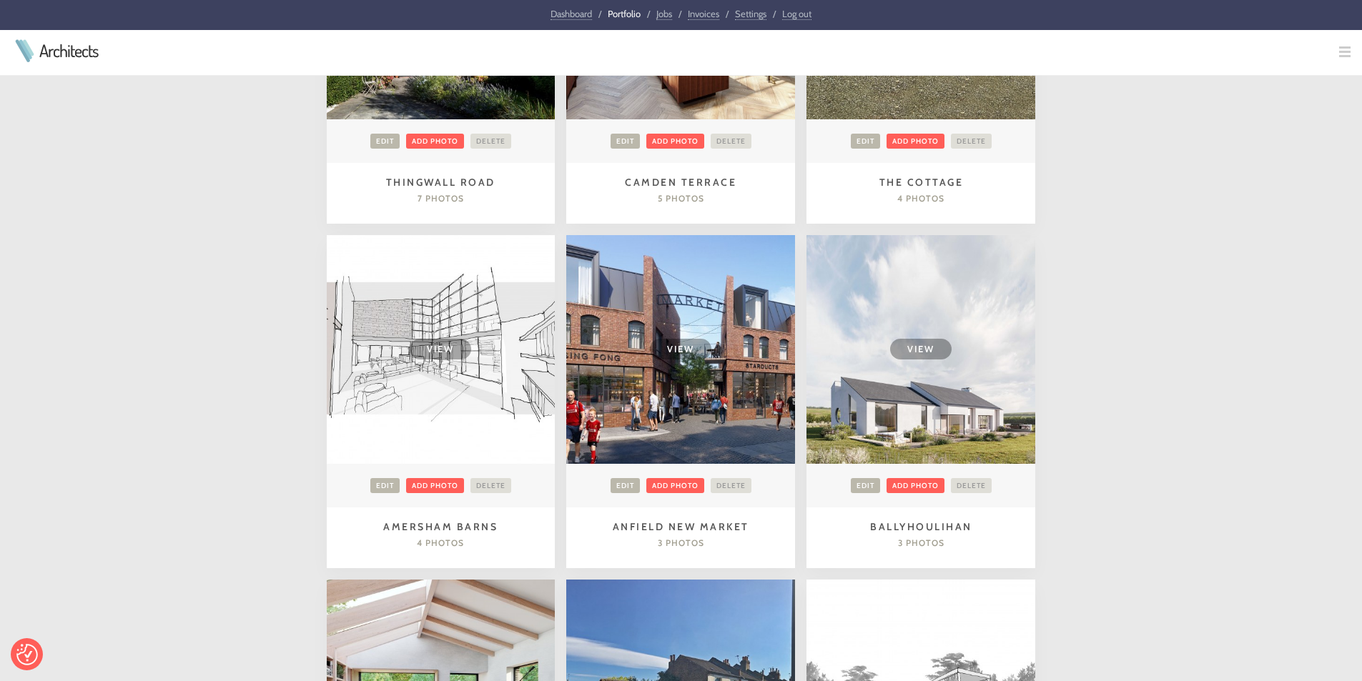
click at [1158, 566] on div "New Project View Edit Add photo Delete Thatch House 4 photos View Edit Add phot…" at bounding box center [681, 216] width 1362 height 2121
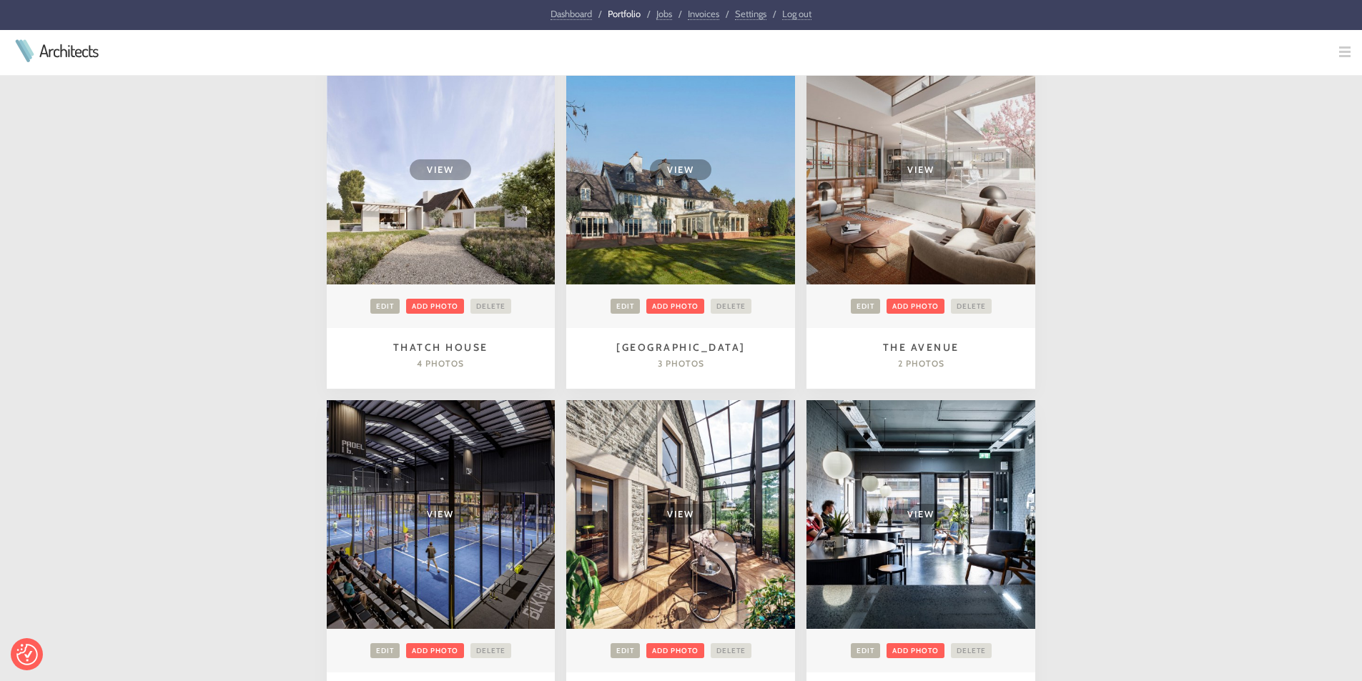
scroll to position [343, 0]
